Goal: Information Seeking & Learning: Learn about a topic

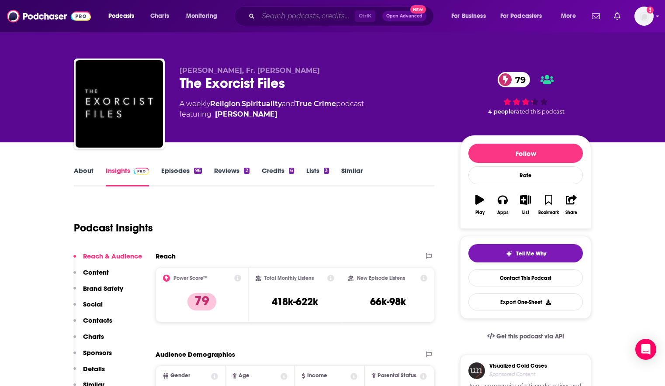
click at [332, 20] on input "Search podcasts, credits, & more..." at bounding box center [306, 16] width 97 height 14
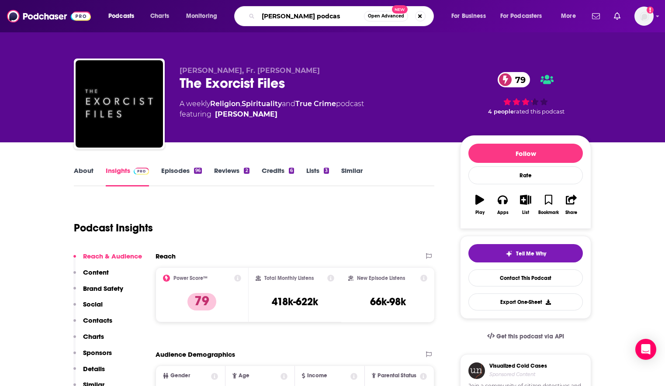
type input "[PERSON_NAME] podcast"
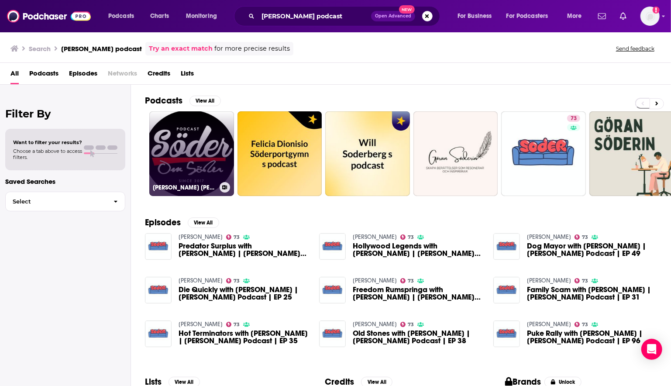
click at [198, 155] on link "[PERSON_NAME] [PERSON_NAME] | PODCAST" at bounding box center [191, 153] width 85 height 85
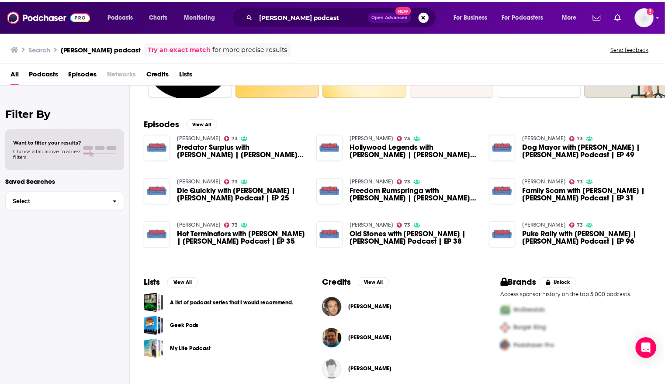
scroll to position [105, 0]
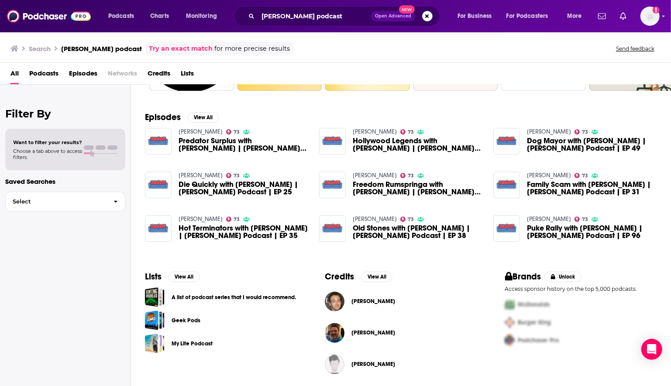
click at [371, 302] on span "[PERSON_NAME]" at bounding box center [374, 301] width 44 height 7
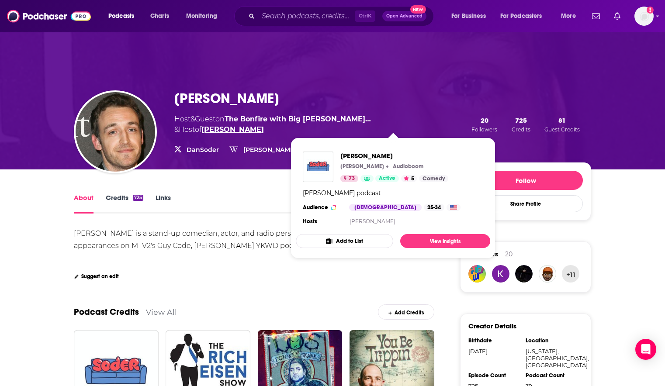
click at [264, 125] on link "[PERSON_NAME]" at bounding box center [232, 129] width 62 height 8
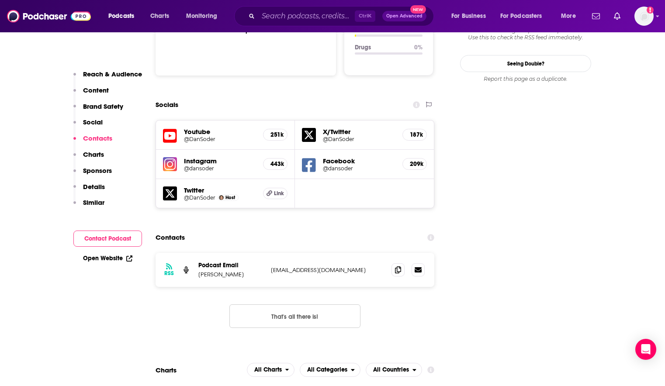
scroll to position [874, 0]
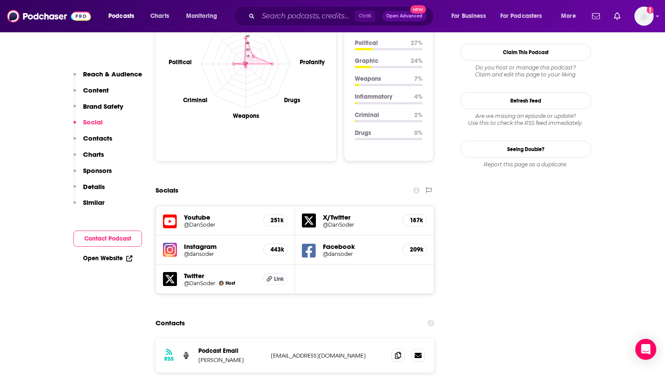
click at [312, 244] on icon at bounding box center [309, 251] width 14 height 14
